Goal: Task Accomplishment & Management: Manage account settings

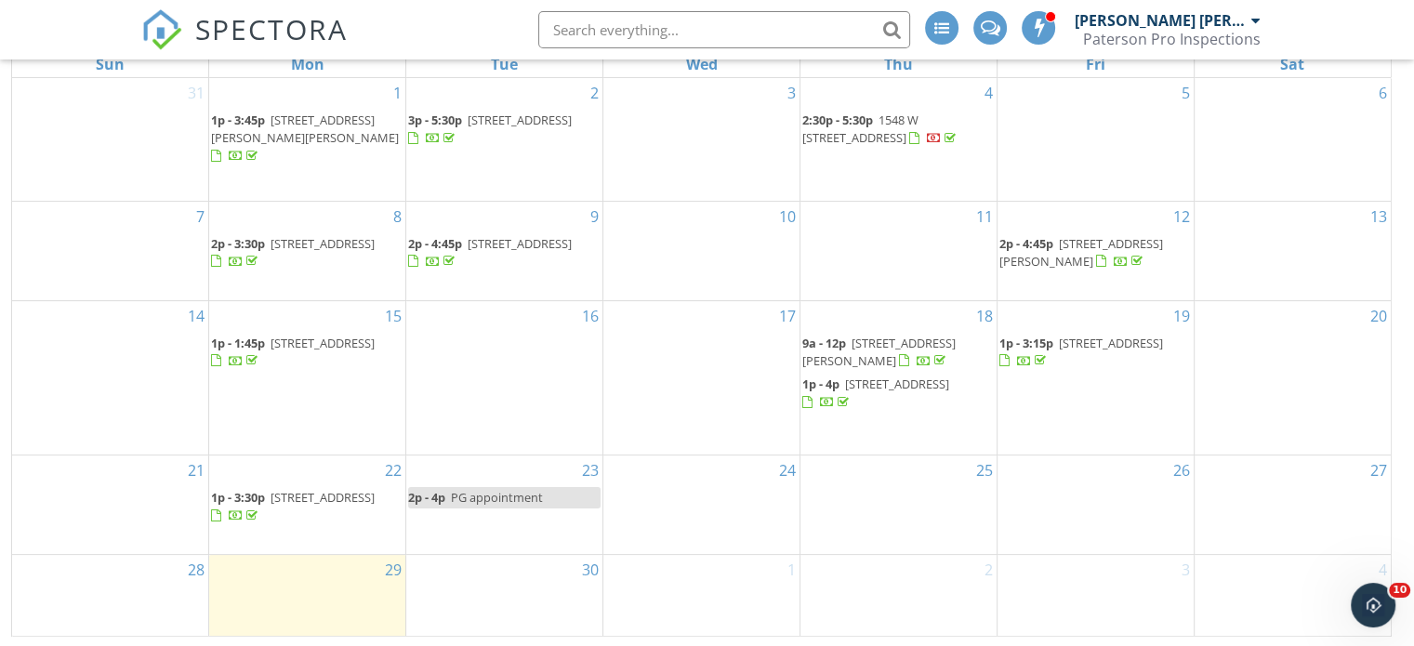
scroll to position [304, 0]
click at [270, 499] on span "[STREET_ADDRESS]" at bounding box center [322, 496] width 104 height 17
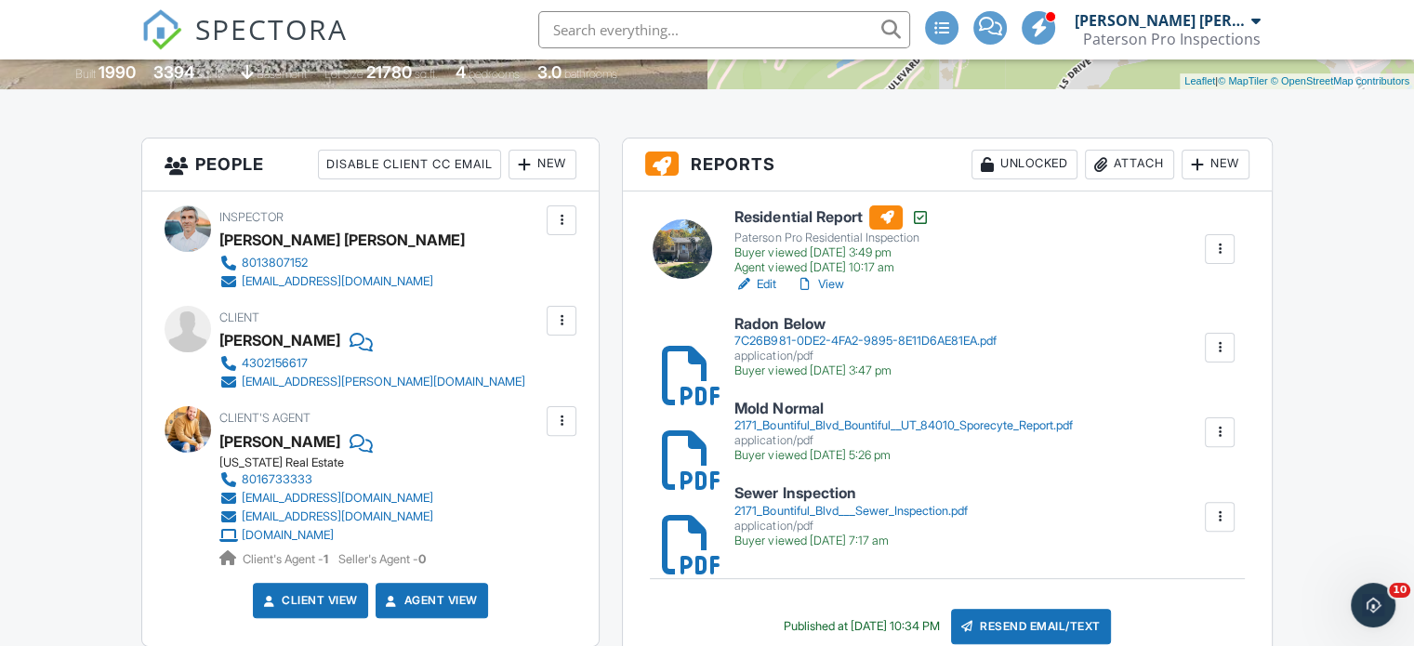
click at [880, 505] on div "2171_Bountiful_Blvd___Sewer_Inspection.pdf" at bounding box center [850, 511] width 232 height 15
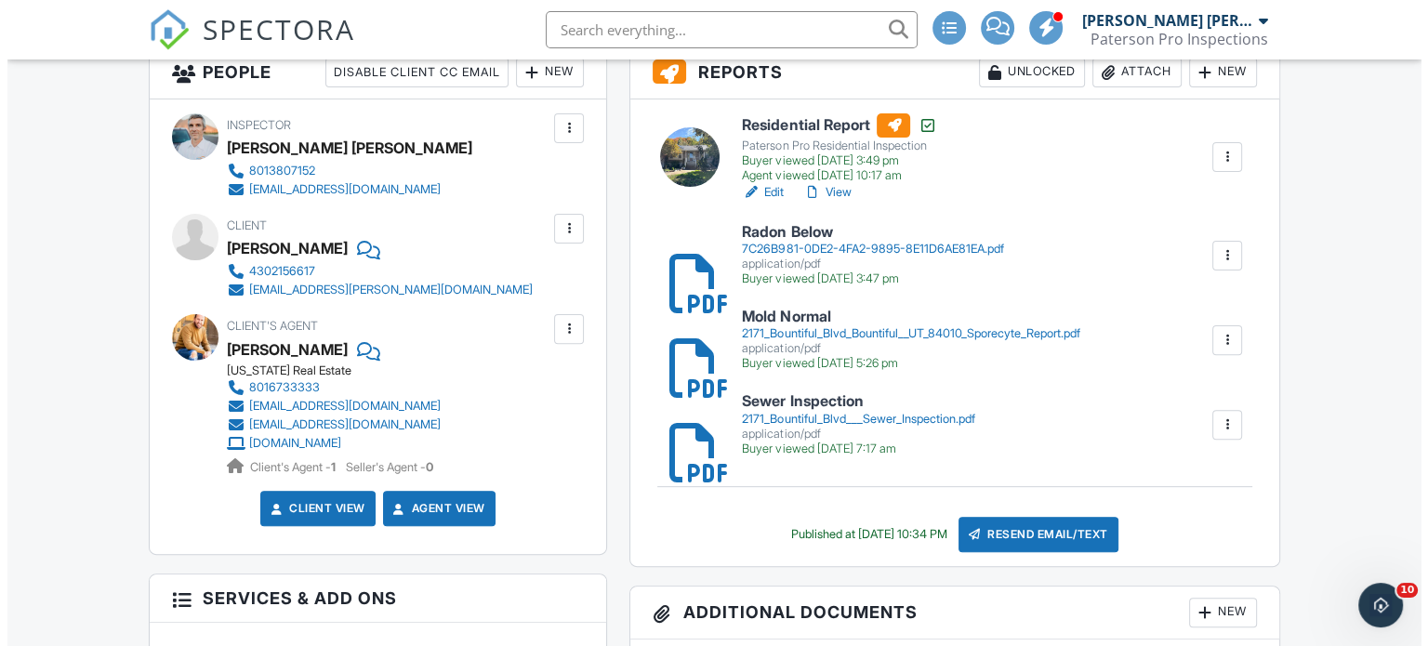
scroll to position [558, 0]
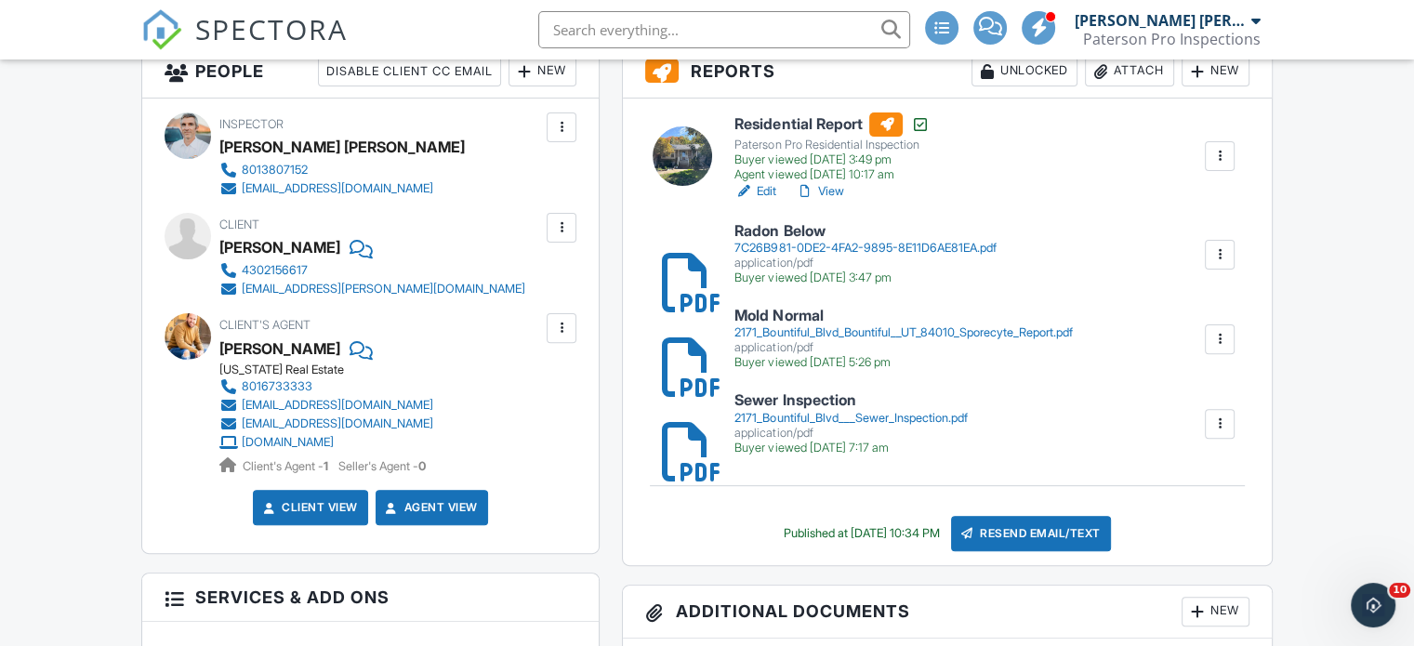
click at [1041, 534] on div "Resend Email/Text" at bounding box center [1031, 533] width 160 height 35
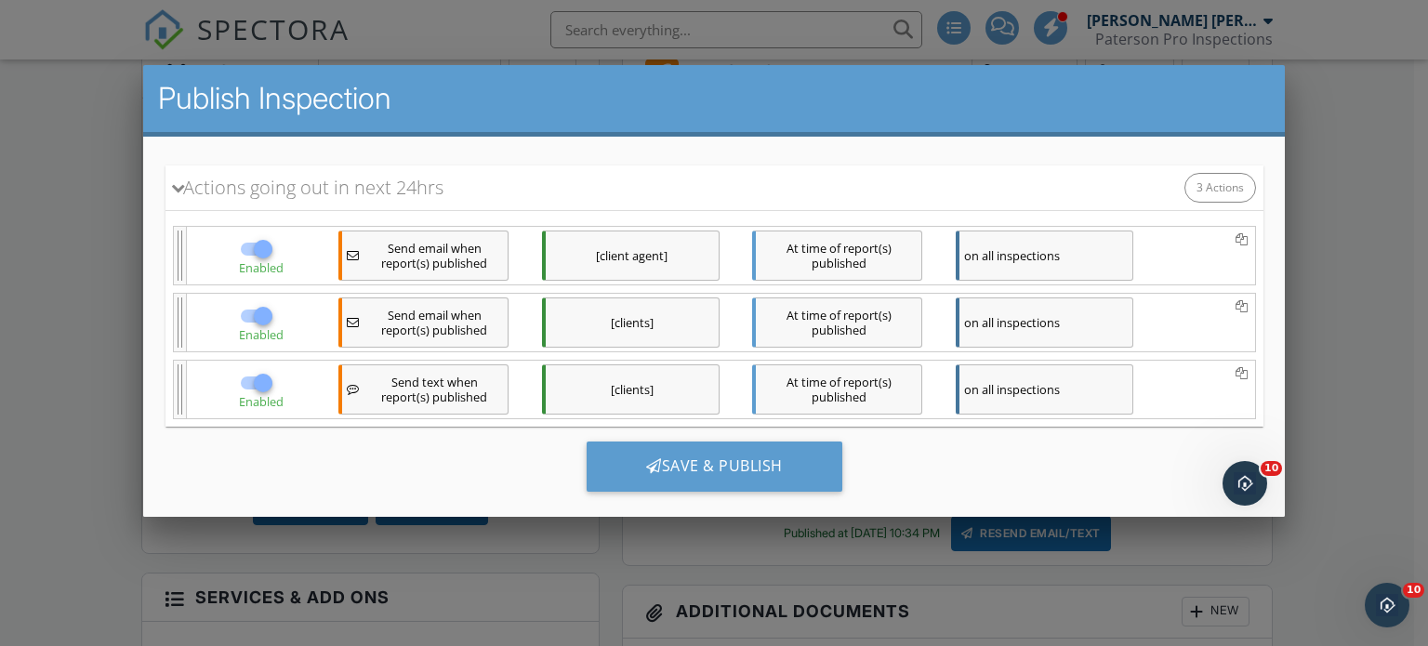
scroll to position [228, 0]
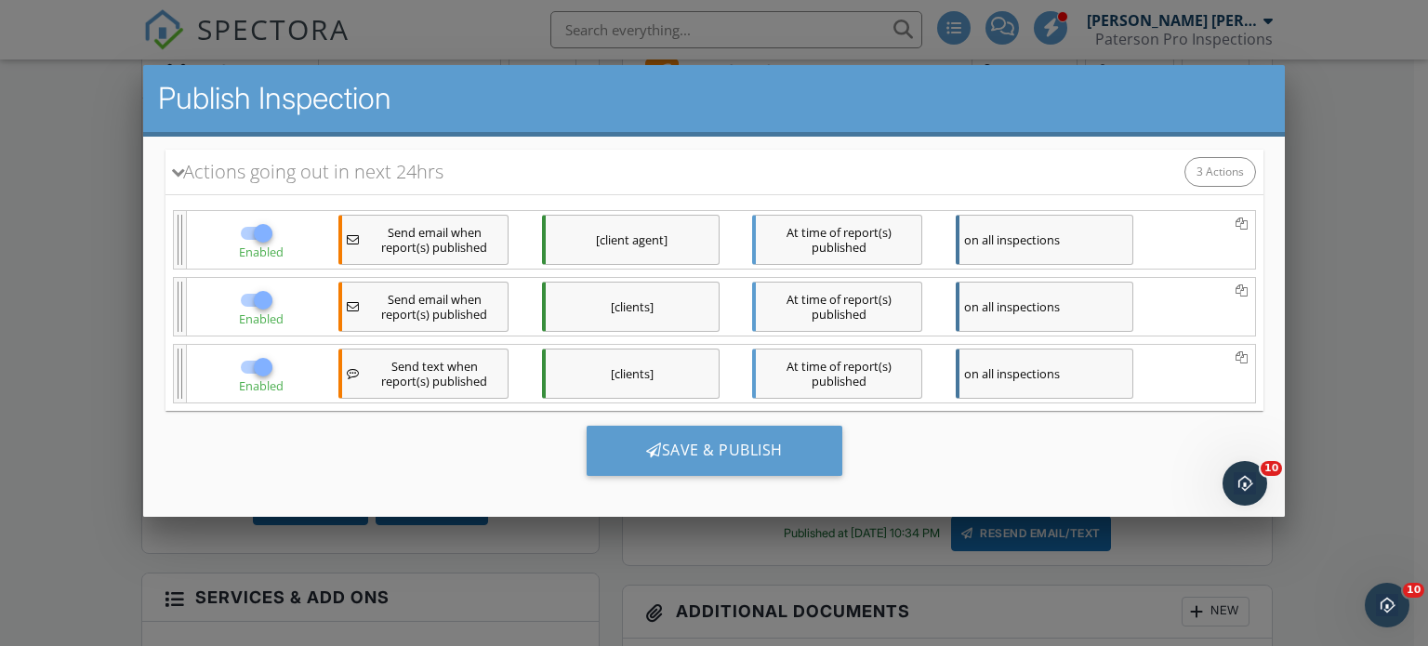
click at [253, 298] on div at bounding box center [262, 299] width 32 height 32
checkbox input "false"
click at [251, 367] on div at bounding box center [262, 366] width 32 height 32
checkbox input "false"
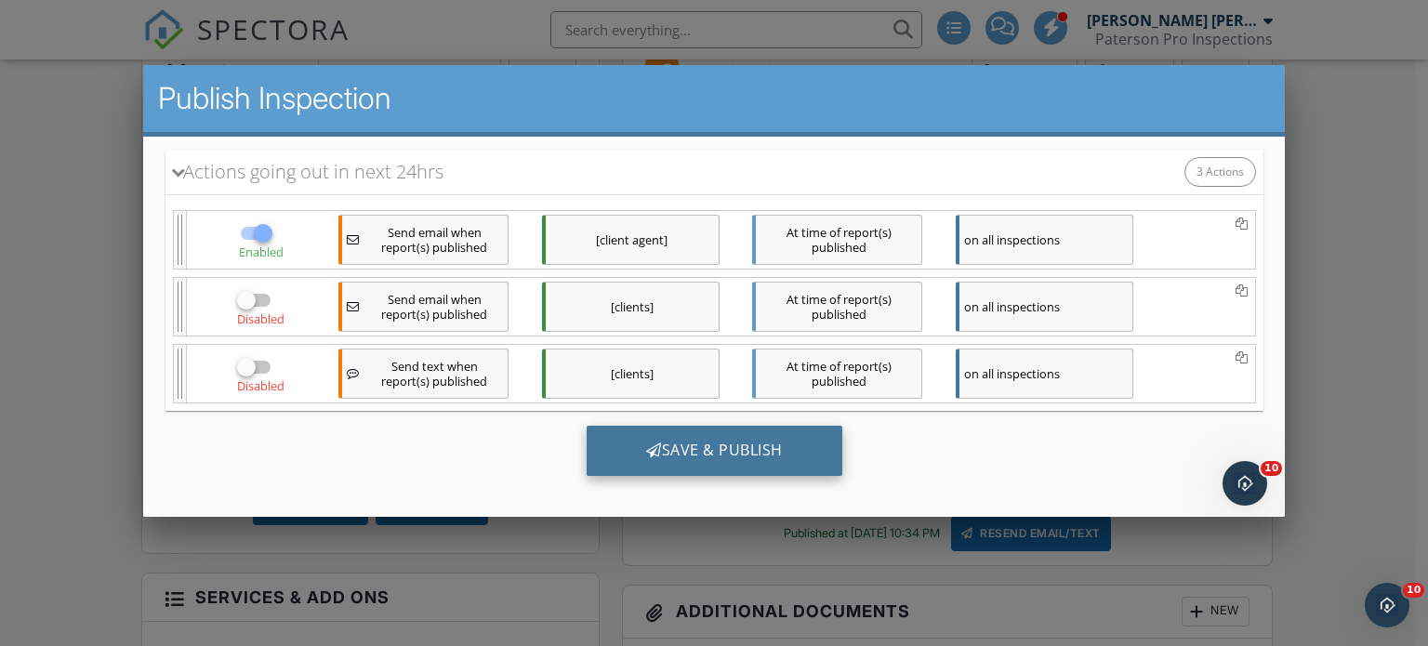
click at [691, 448] on div "Save & Publish" at bounding box center [714, 450] width 256 height 50
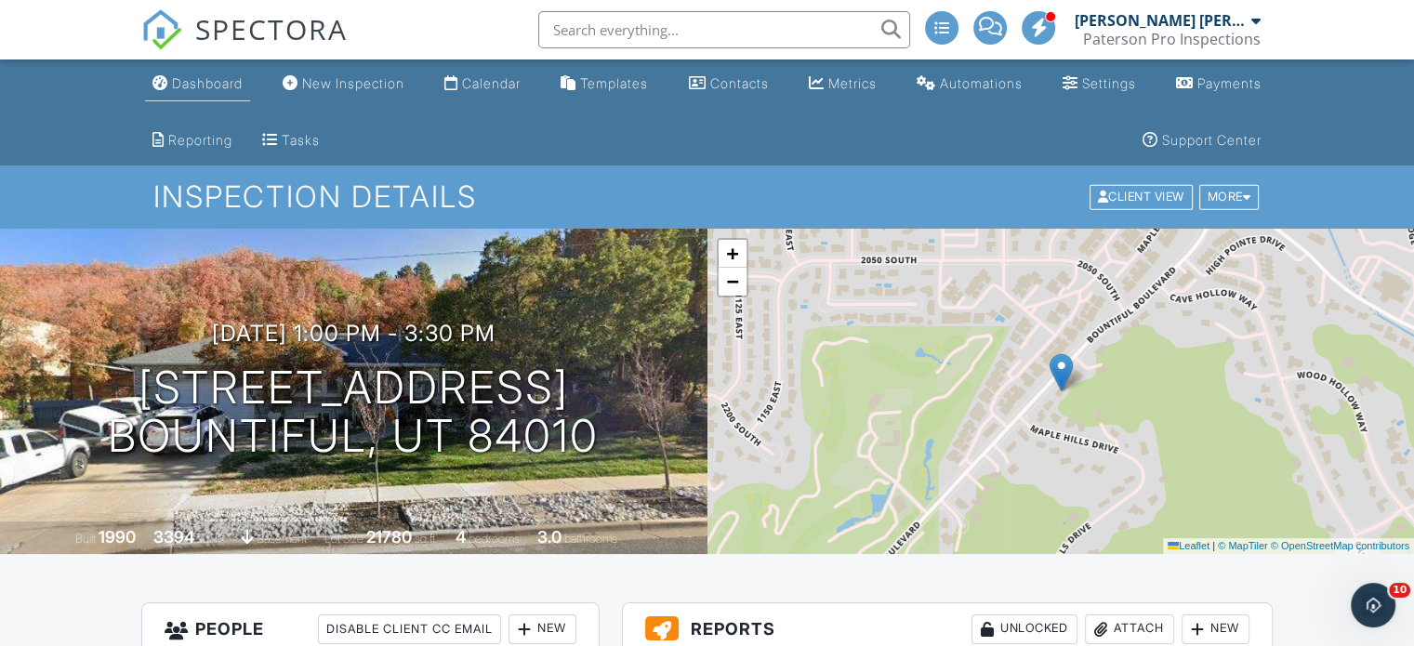
click at [216, 98] on link "Dashboard" at bounding box center [197, 84] width 105 height 34
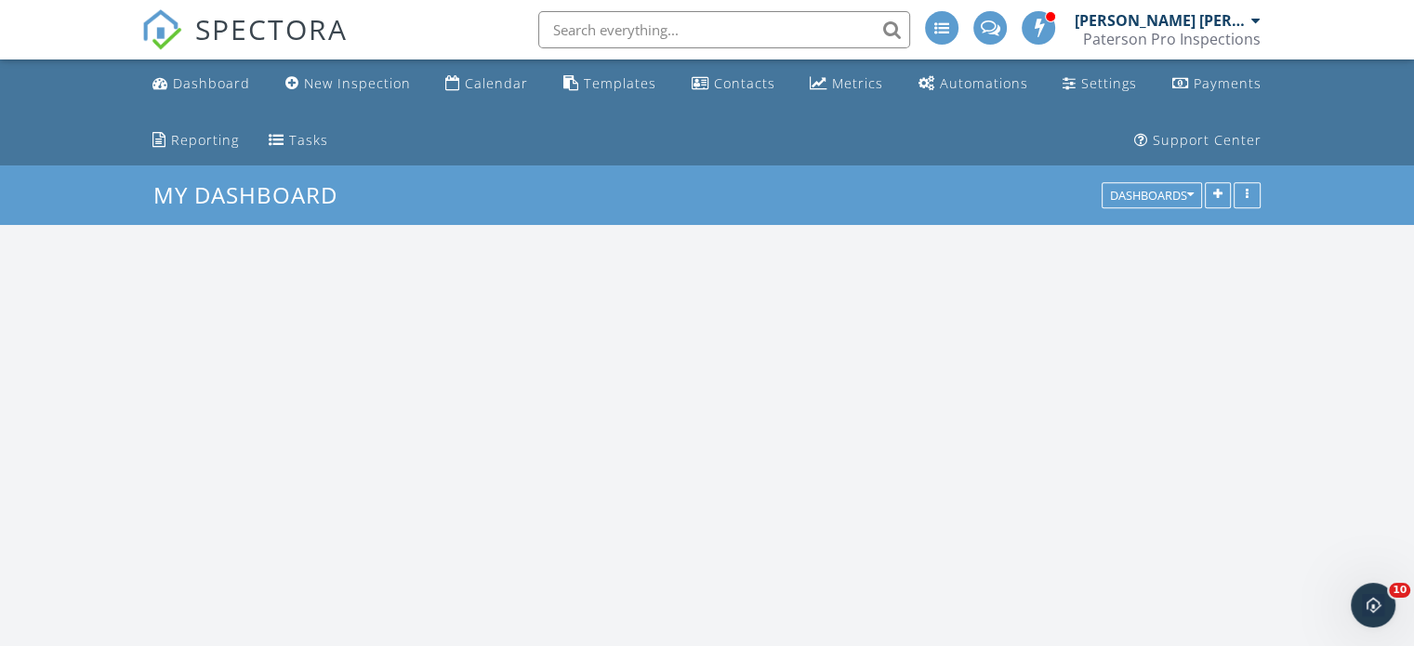
scroll to position [2138, 1442]
